Goal: Task Accomplishment & Management: Manage account settings

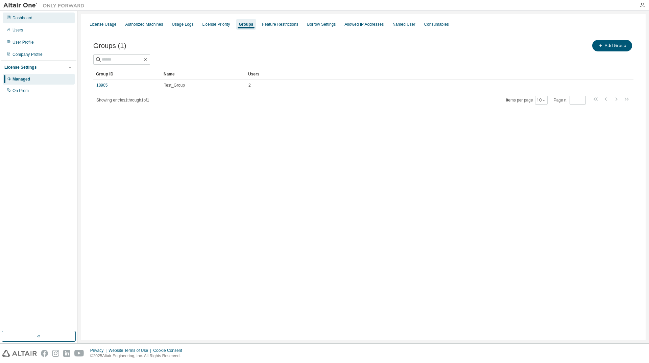
click at [21, 21] on div "Dashboard" at bounding box center [39, 18] width 72 height 11
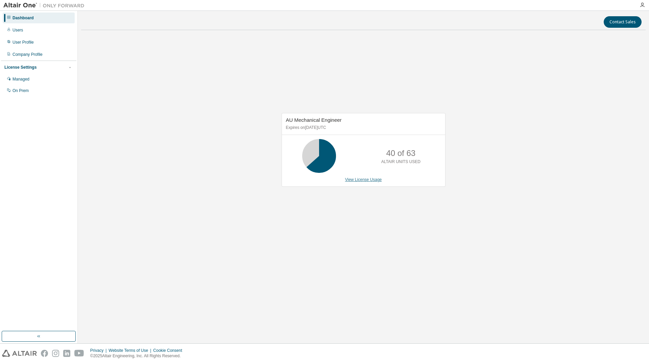
click at [371, 179] on link "View License Usage" at bounding box center [363, 179] width 37 height 5
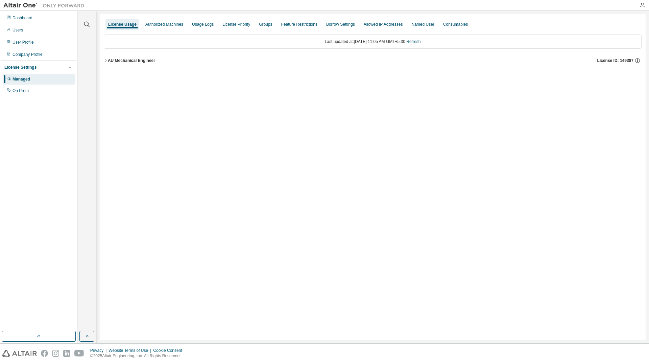
click at [107, 60] on icon "button" at bounding box center [106, 60] width 4 height 4
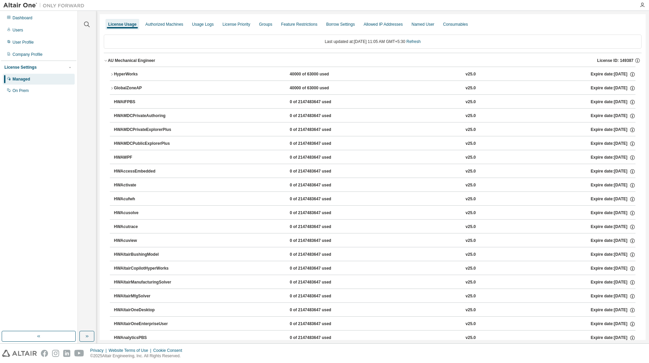
click at [113, 72] on icon "button" at bounding box center [112, 74] width 4 height 4
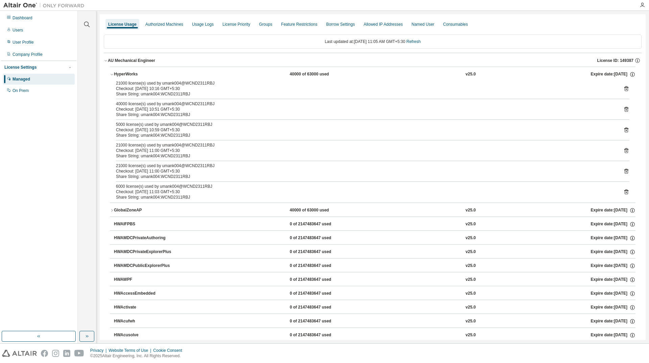
click at [113, 72] on icon "button" at bounding box center [112, 74] width 4 height 4
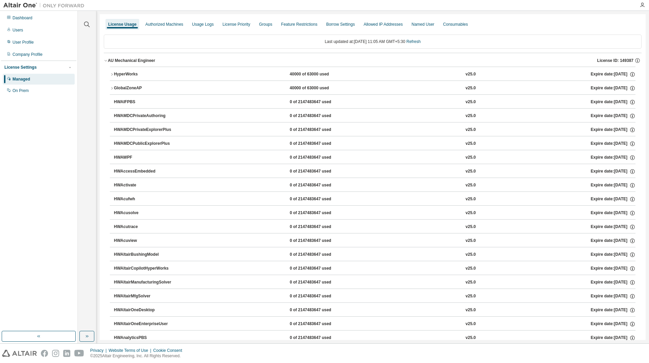
click at [113, 88] on icon "button" at bounding box center [112, 88] width 4 height 4
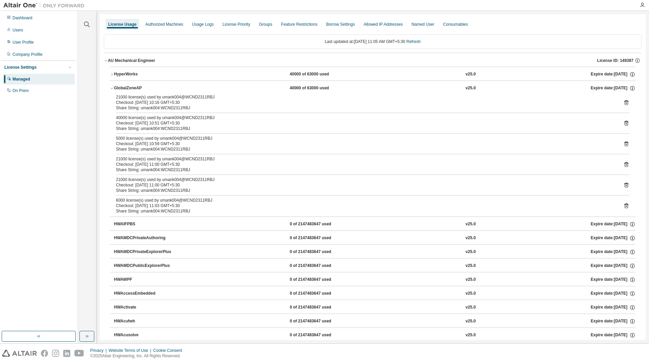
click at [113, 88] on icon "button" at bounding box center [112, 88] width 4 height 4
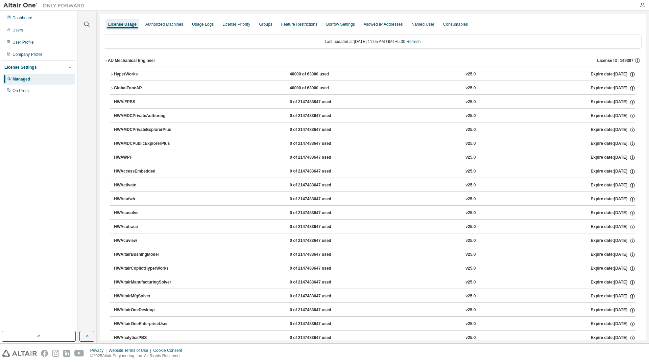
click at [112, 76] on icon "button" at bounding box center [112, 74] width 4 height 4
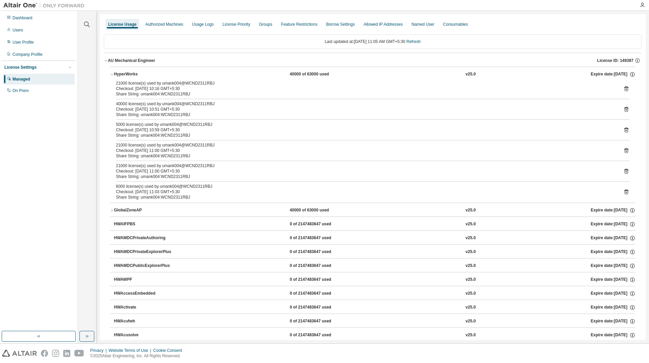
click at [112, 76] on icon "button" at bounding box center [112, 74] width 4 height 4
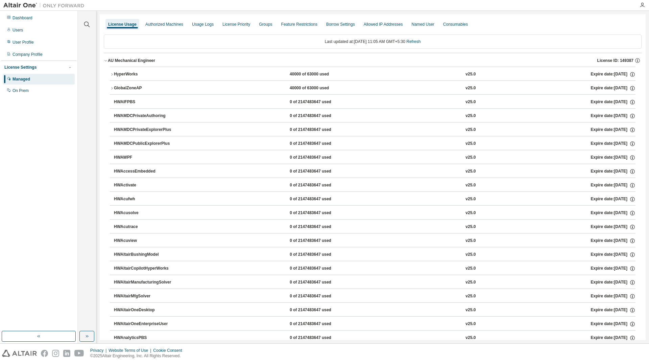
click at [112, 76] on icon "button" at bounding box center [112, 74] width 4 height 4
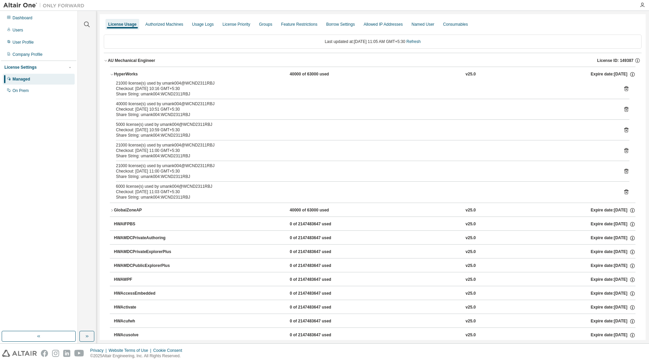
click at [112, 76] on icon "button" at bounding box center [112, 74] width 4 height 4
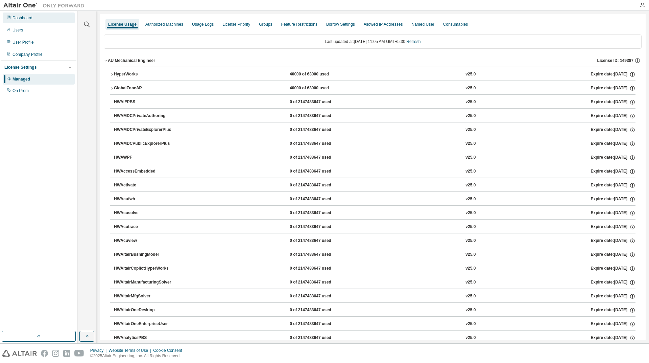
click at [22, 17] on div "Dashboard" at bounding box center [23, 17] width 20 height 5
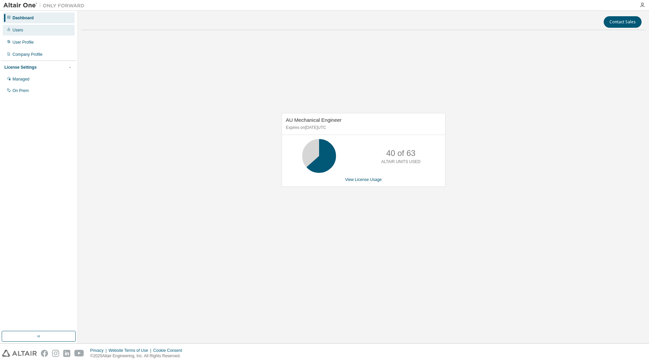
click at [33, 31] on div "Users" at bounding box center [39, 30] width 72 height 11
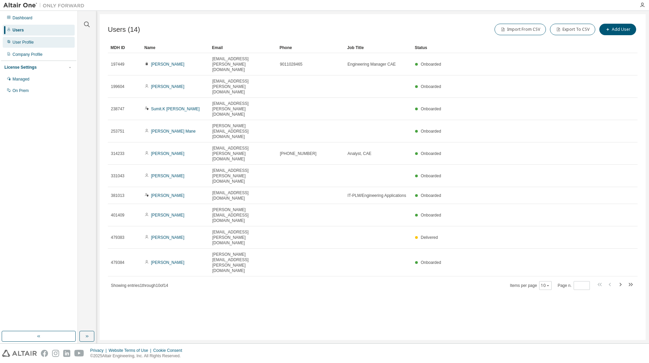
click at [41, 41] on div "User Profile" at bounding box center [39, 42] width 72 height 11
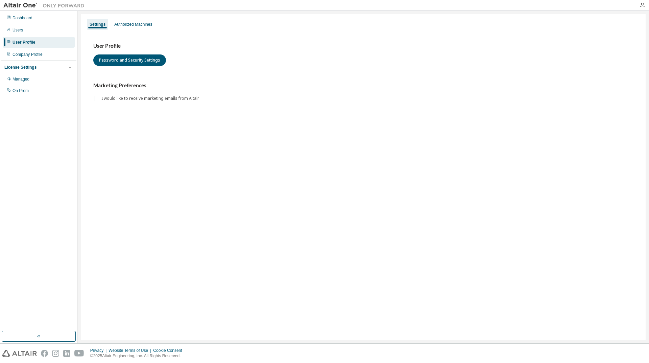
click at [639, 5] on div at bounding box center [643, 4] width 14 height 5
click at [642, 6] on icon "button" at bounding box center [642, 4] width 5 height 5
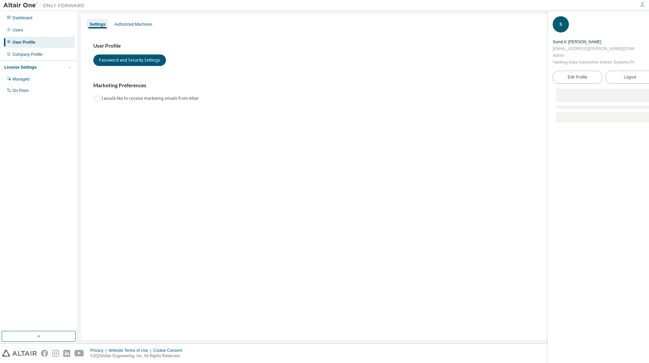
click at [435, 71] on div "User Profile Password and Security Settings Marketing Preferences I would like …" at bounding box center [363, 73] width 540 height 60
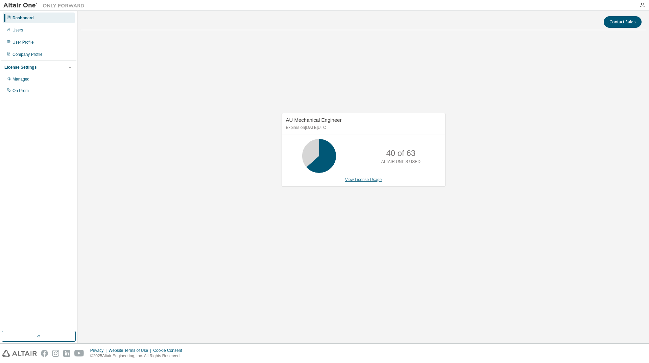
click at [365, 181] on link "View License Usage" at bounding box center [363, 179] width 37 height 5
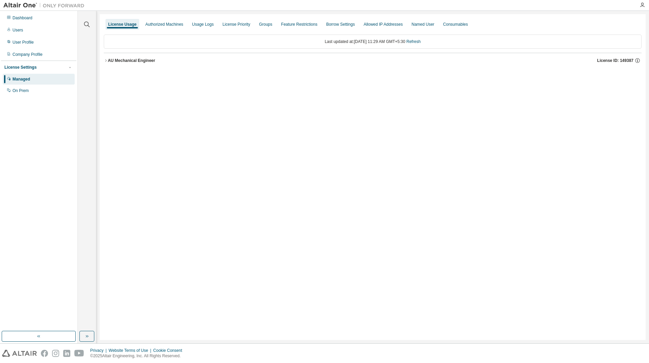
click at [108, 61] on div "AU Mechanical Engineer" at bounding box center [131, 60] width 47 height 5
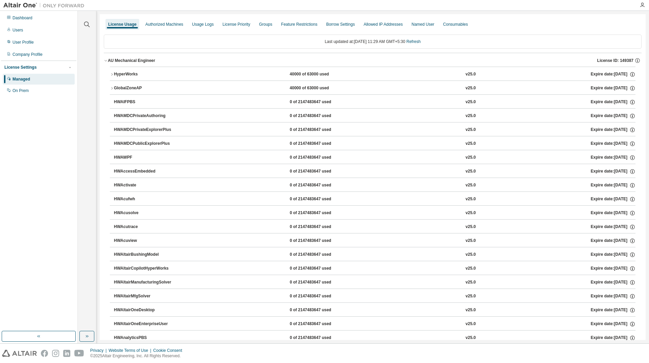
click at [113, 76] on icon "button" at bounding box center [112, 74] width 4 height 4
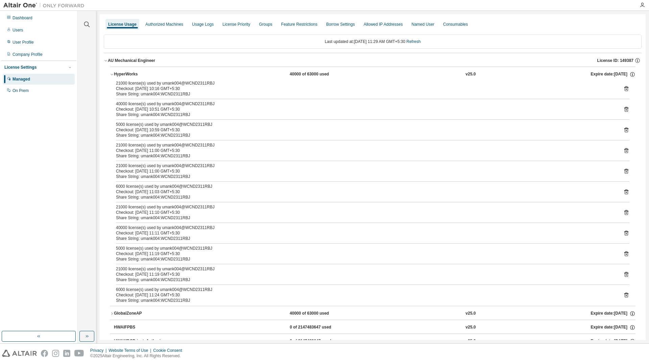
click at [113, 76] on icon "button" at bounding box center [112, 74] width 4 height 4
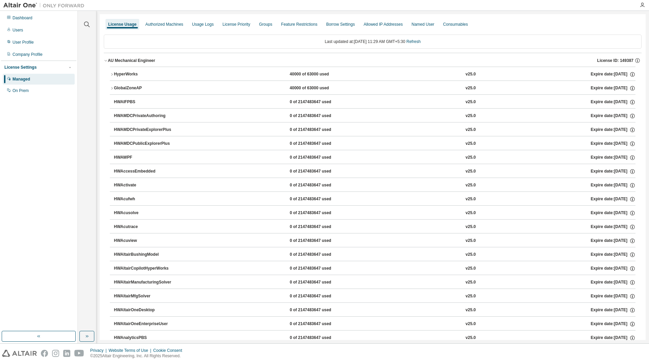
click at [114, 75] on div "HyperWorks" at bounding box center [144, 74] width 61 height 6
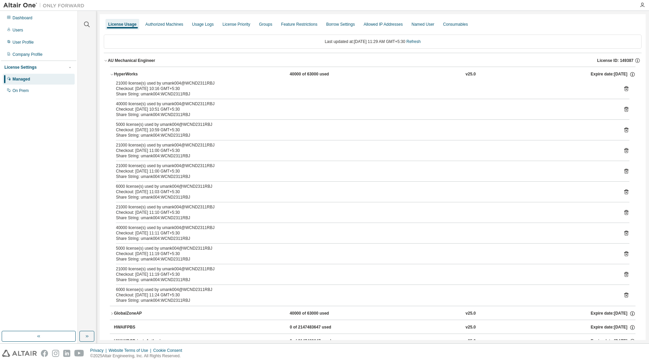
click at [112, 73] on icon "button" at bounding box center [112, 74] width 4 height 4
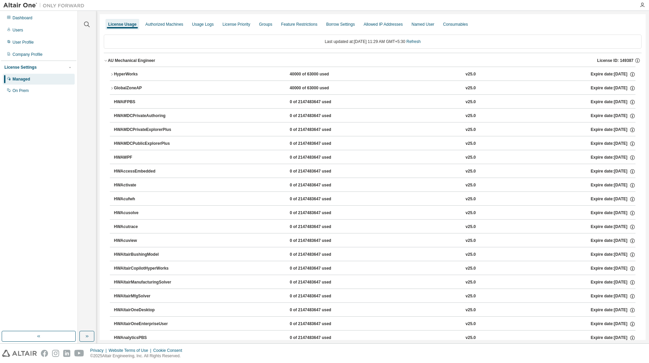
click at [107, 61] on icon "button" at bounding box center [106, 60] width 4 height 4
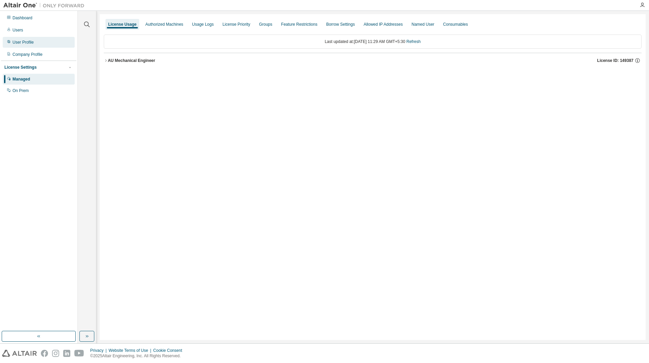
click at [40, 44] on div "User Profile" at bounding box center [39, 42] width 72 height 11
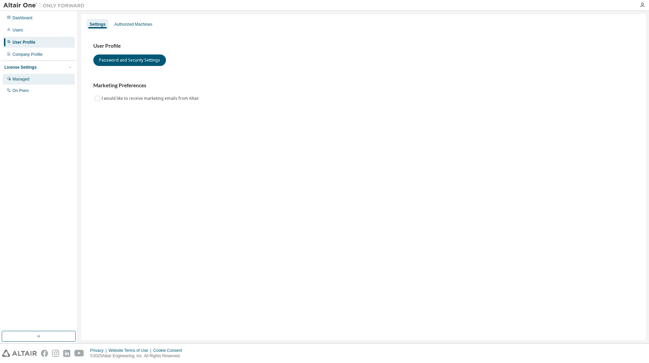
click at [23, 80] on div "Managed" at bounding box center [21, 78] width 17 height 5
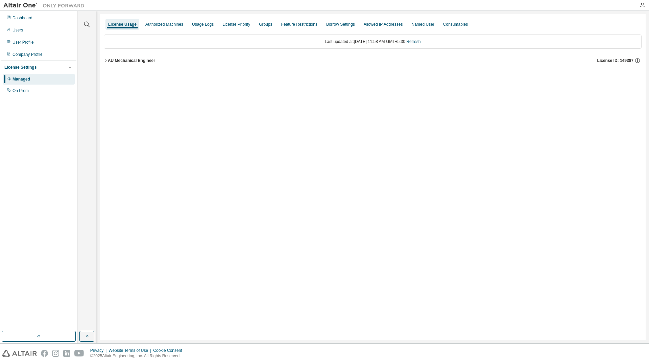
click at [106, 60] on icon "button" at bounding box center [105, 60] width 1 height 2
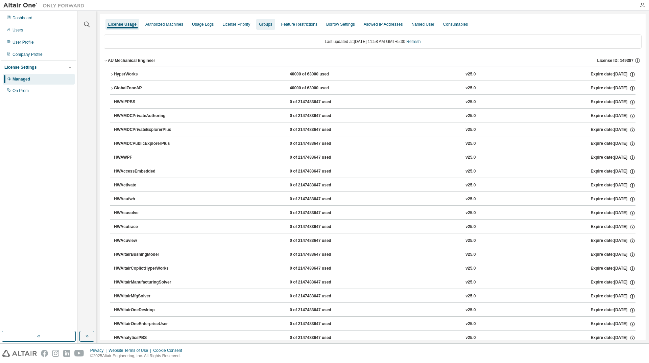
click at [262, 25] on div "Groups" at bounding box center [265, 24] width 13 height 5
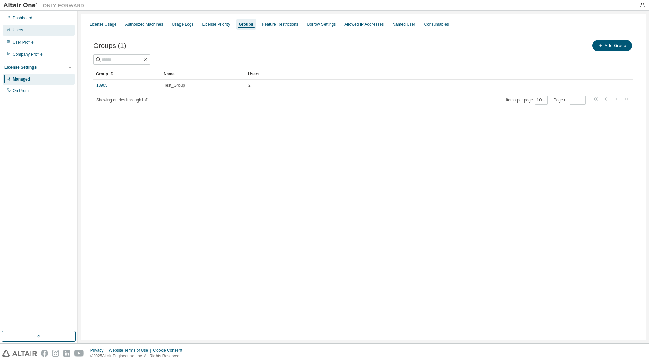
click at [27, 31] on div "Users" at bounding box center [39, 30] width 72 height 11
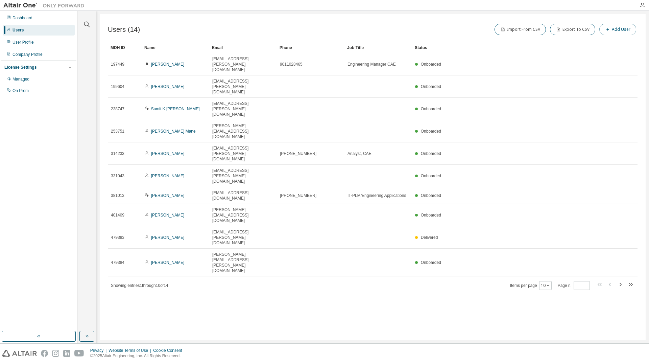
click at [608, 29] on icon "button" at bounding box center [608, 29] width 3 height 3
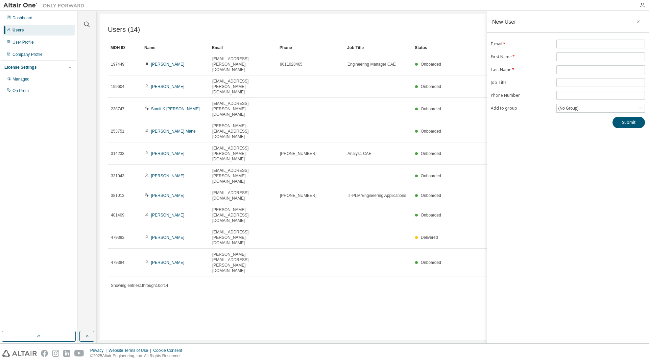
click at [422, 204] on div "Users (14) Import From CSV Export To CSV Add User Clear Load Save Save As Field…" at bounding box center [373, 177] width 546 height 326
click at [635, 21] on button "button" at bounding box center [638, 21] width 11 height 11
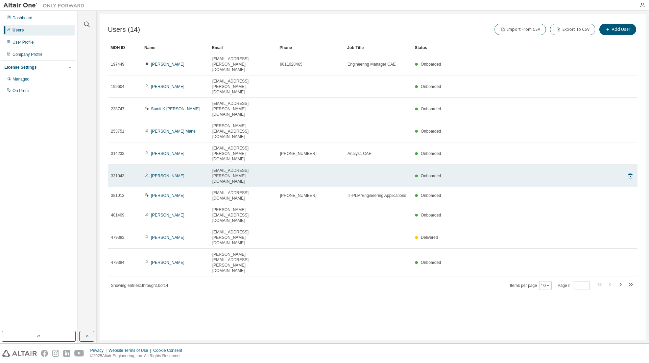
click at [190, 165] on td "[PERSON_NAME]" at bounding box center [176, 176] width 68 height 22
click at [630, 172] on icon at bounding box center [631, 176] width 6 height 8
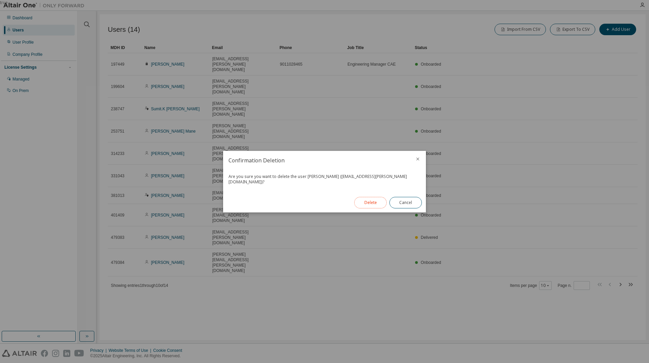
click at [368, 199] on button "Delete" at bounding box center [370, 202] width 32 height 11
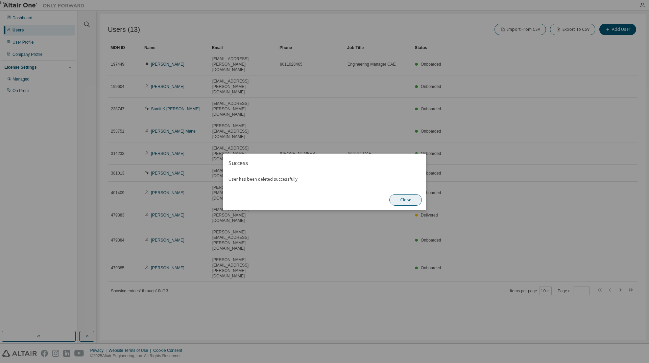
click at [409, 202] on button "Close" at bounding box center [406, 199] width 32 height 11
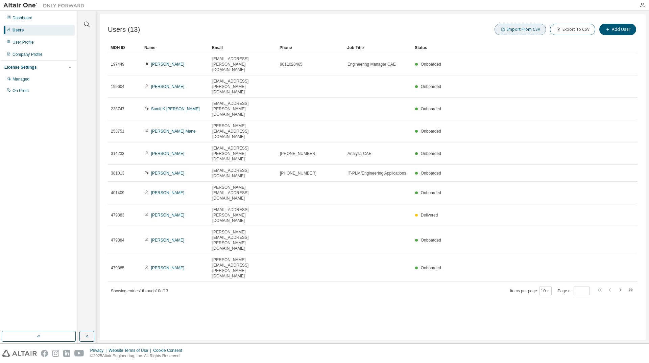
click at [528, 29] on button "Import From CSV" at bounding box center [520, 29] width 51 height 11
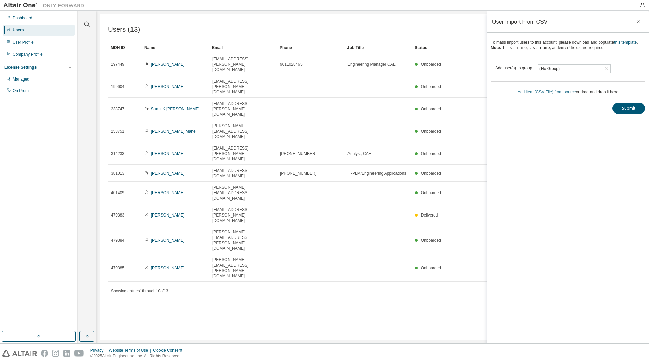
click at [542, 91] on link "Add item ( CSV File ) from source" at bounding box center [547, 92] width 58 height 5
click at [637, 42] on link "this template" at bounding box center [625, 42] width 23 height 5
click at [636, 22] on button "button" at bounding box center [638, 21] width 11 height 11
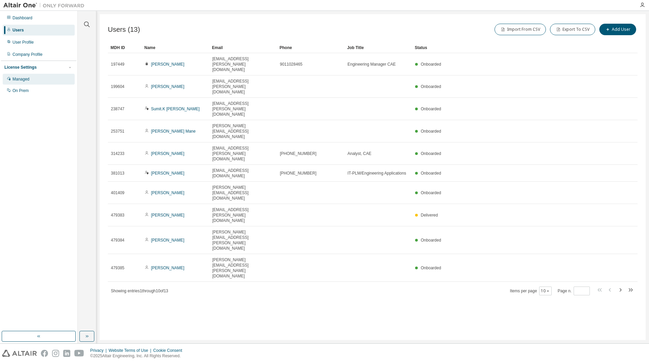
click at [30, 83] on div "Managed" at bounding box center [39, 79] width 72 height 11
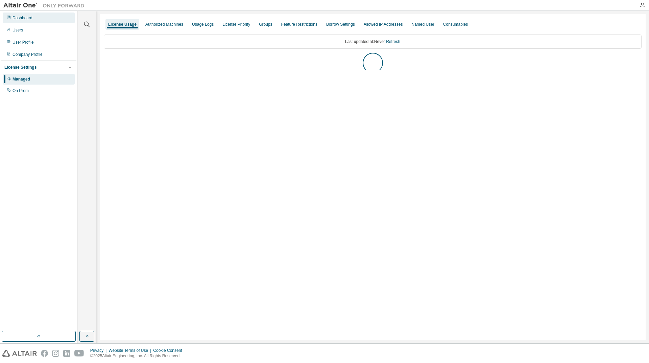
click at [17, 21] on div "Dashboard" at bounding box center [39, 18] width 72 height 11
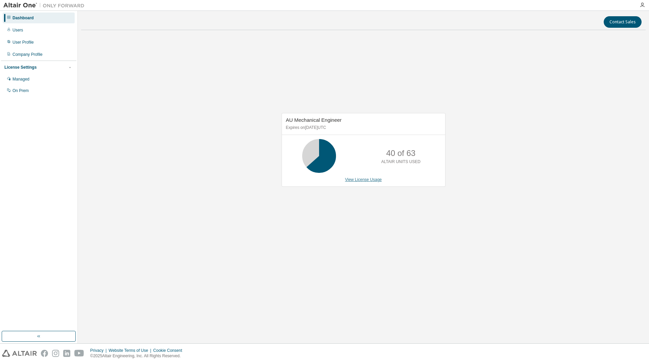
click at [364, 180] on link "View License Usage" at bounding box center [363, 179] width 37 height 5
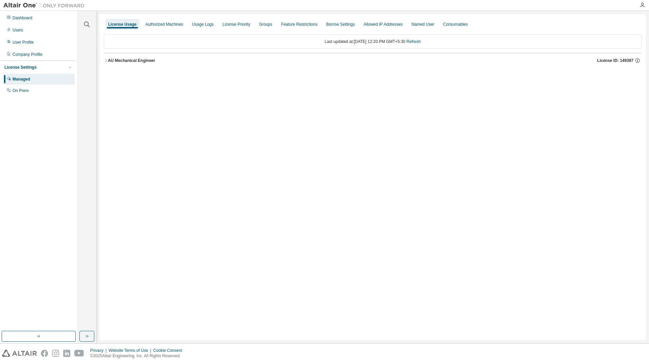
drag, startPoint x: 106, startPoint y: 60, endPoint x: 274, endPoint y: 172, distance: 202.0
click at [106, 60] on icon "button" at bounding box center [106, 60] width 4 height 4
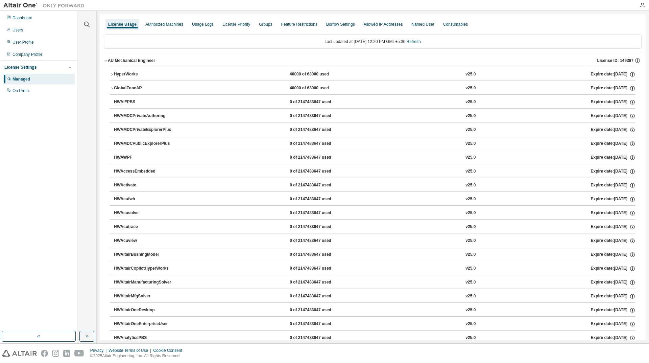
click at [111, 75] on icon "button" at bounding box center [112, 74] width 4 height 4
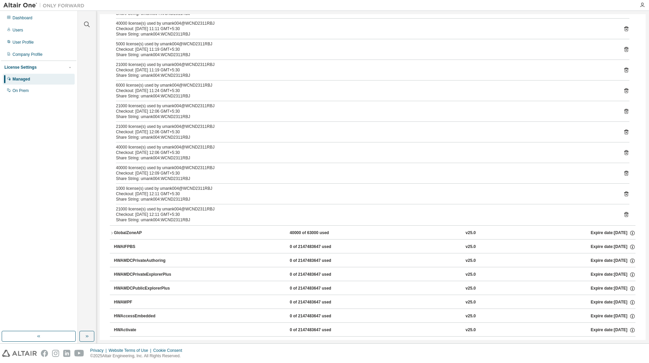
scroll to position [101, 0]
click at [111, 233] on icon "button" at bounding box center [112, 233] width 4 height 4
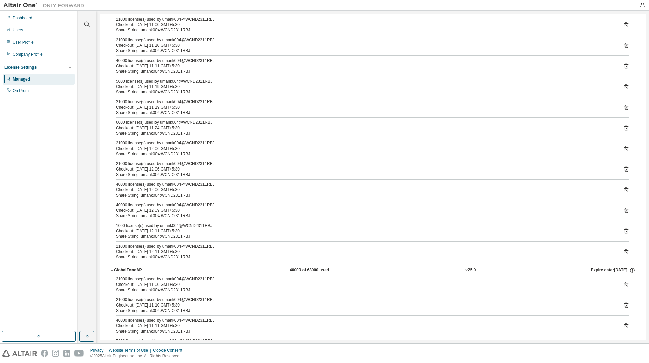
scroll to position [0, 0]
